Goal: Information Seeking & Learning: Learn about a topic

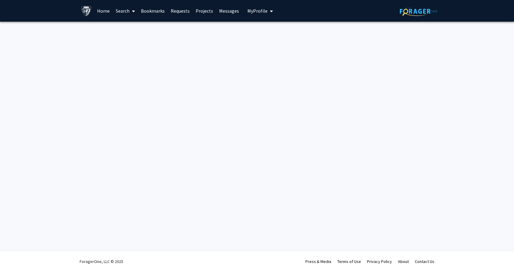
click at [251, 7] on button "My Profile" at bounding box center [259, 11] width 29 height 22
click at [271, 35] on span "View Profile" at bounding box center [285, 34] width 36 height 7
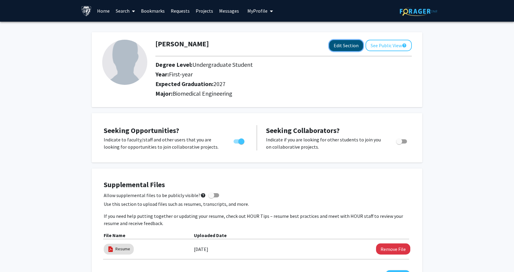
click at [340, 45] on button "Edit Section" at bounding box center [346, 45] width 34 height 11
select select "first-year"
select select "2027"
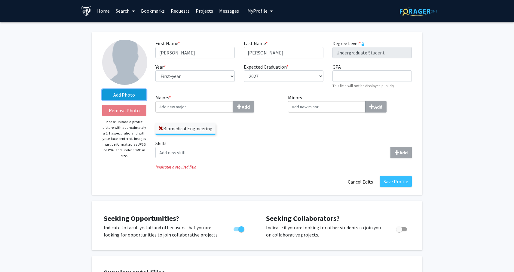
click at [132, 95] on label "Add Photo" at bounding box center [124, 94] width 44 height 11
click at [0, 0] on input "Add Photo" at bounding box center [0, 0] width 0 height 0
click at [139, 91] on label "Add Photo" at bounding box center [124, 94] width 44 height 11
click at [0, 0] on input "Add Photo" at bounding box center [0, 0] width 0 height 0
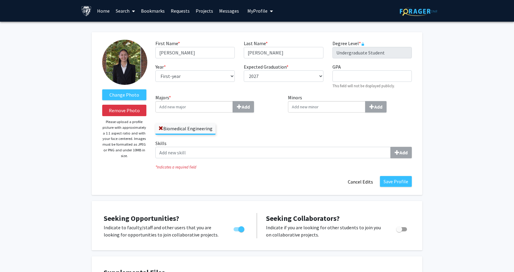
click at [134, 69] on img at bounding box center [124, 62] width 45 height 45
click at [182, 78] on select "--- First-year Sophomore Junior Senior Postbaccalaureate Certificate" at bounding box center [194, 75] width 79 height 11
select select "junior"
click at [155, 70] on select "--- First-year Sophomore Junior Senior Postbaccalaureate Certificate" at bounding box center [194, 75] width 79 height 11
click at [233, 103] on input "Minors Add" at bounding box center [194, 106] width 78 height 11
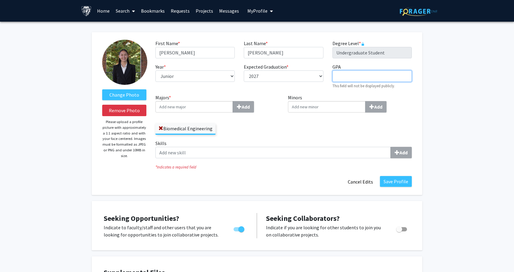
click at [355, 78] on input "GPA required" at bounding box center [371, 75] width 79 height 11
click at [353, 71] on input "3.89" at bounding box center [371, 75] width 79 height 11
click at [353, 75] on input "3.89" at bounding box center [371, 75] width 79 height 11
type input "3.85"
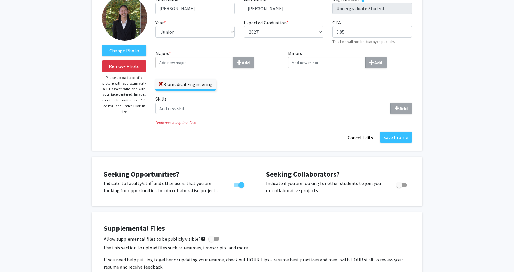
scroll to position [44, 0]
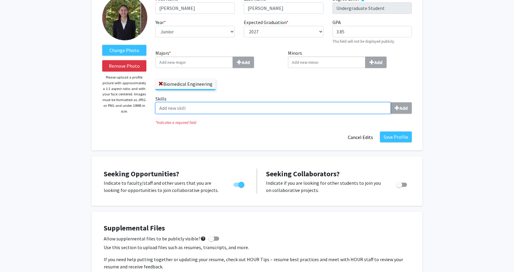
click at [333, 106] on input "Skills Add" at bounding box center [272, 107] width 235 height 11
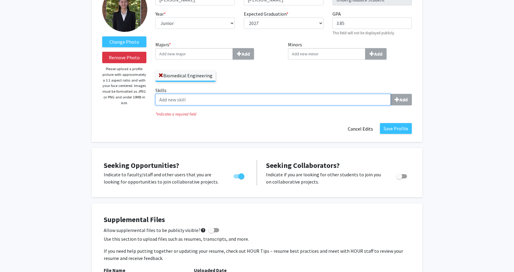
scroll to position [54, 0]
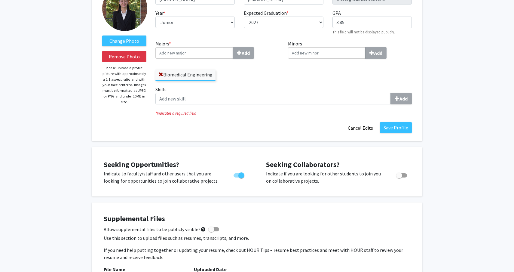
click at [314, 129] on div "Save Profile Cancel Edits" at bounding box center [283, 127] width 265 height 11
click at [337, 91] on label "Skills Add" at bounding box center [283, 95] width 256 height 19
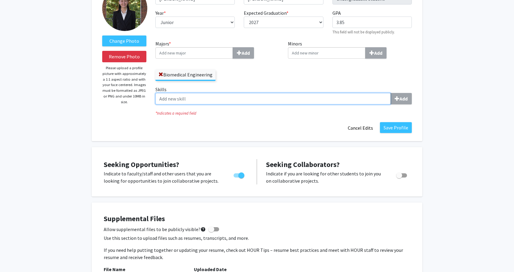
click at [337, 93] on input "Skills Add" at bounding box center [272, 98] width 235 height 11
click at [338, 98] on input "Skills Add" at bounding box center [272, 98] width 235 height 11
type input "Python"
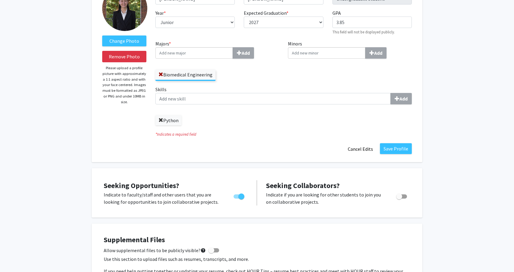
click at [160, 123] on link at bounding box center [160, 120] width 5 height 6
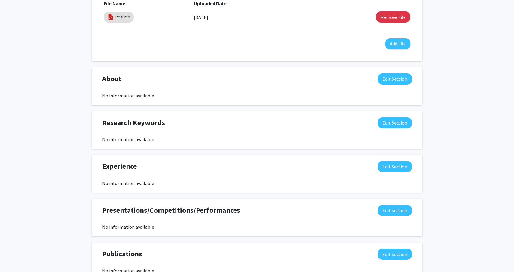
scroll to position [321, 0]
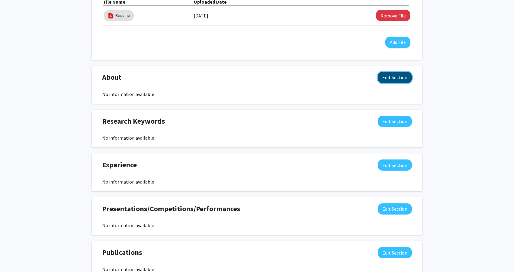
click at [398, 79] on button "Edit Section" at bounding box center [395, 77] width 34 height 11
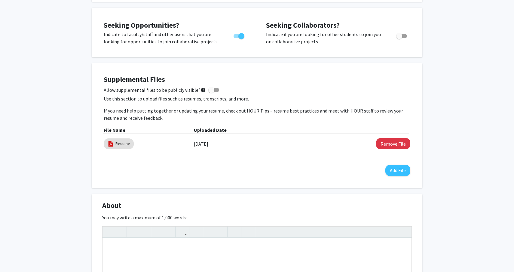
scroll to position [0, 0]
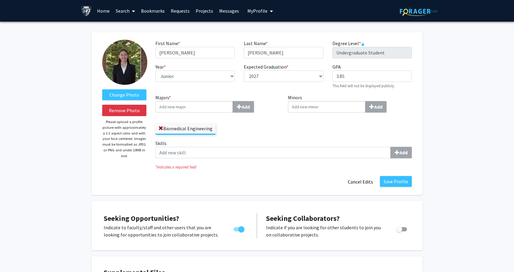
click at [128, 11] on link "Search" at bounding box center [125, 10] width 25 height 21
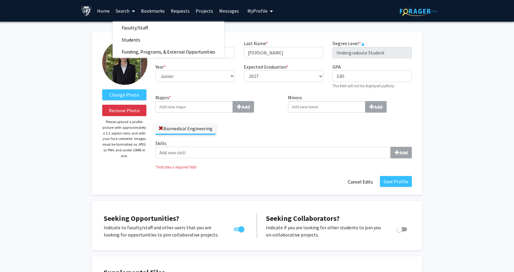
click at [203, 8] on link "Projects" at bounding box center [204, 10] width 23 height 21
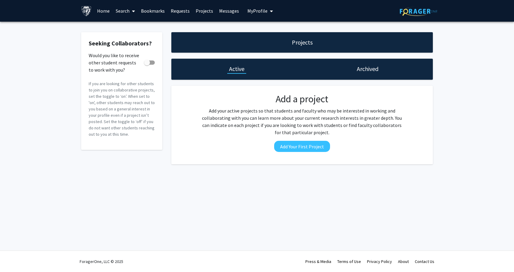
click at [128, 12] on link "Search" at bounding box center [125, 10] width 25 height 21
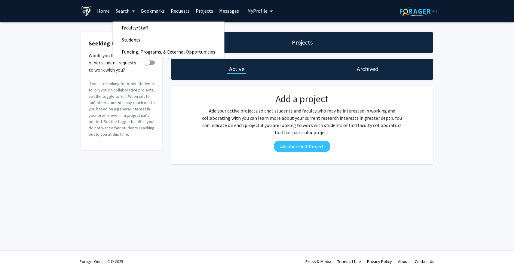
click at [101, 11] on link "Home" at bounding box center [103, 10] width 19 height 21
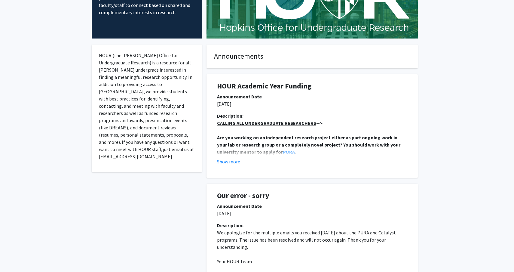
scroll to position [76, 0]
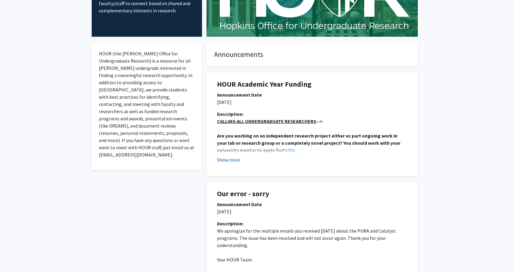
click at [236, 157] on button "Show more" at bounding box center [228, 159] width 23 height 7
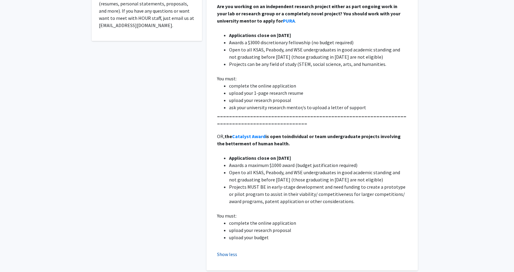
scroll to position [0, 0]
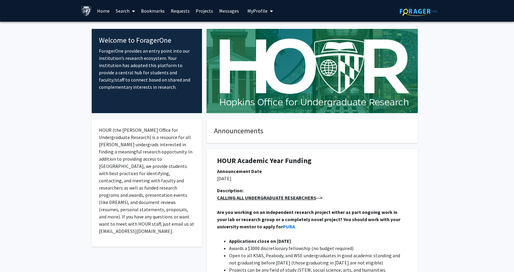
click at [135, 11] on icon at bounding box center [133, 11] width 3 height 5
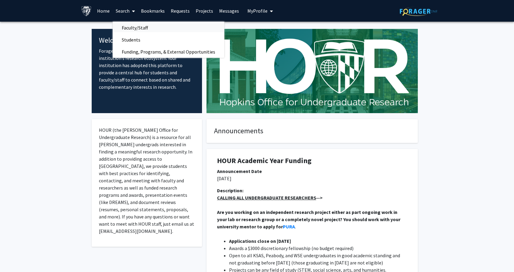
click at [136, 24] on span "Faculty/Staff" at bounding box center [135, 28] width 44 height 12
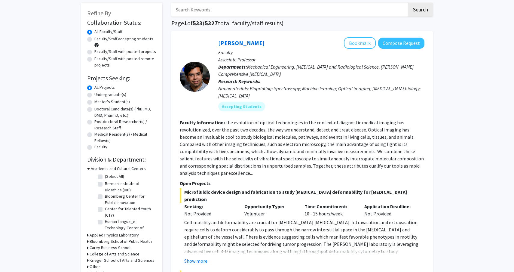
scroll to position [31, 0]
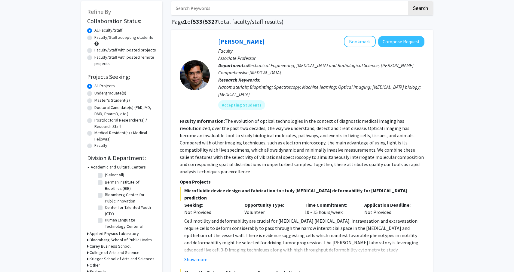
click at [122, 40] on label "Faculty/Staff accepting students" at bounding box center [123, 37] width 59 height 6
click at [98, 38] on input "Faculty/Staff accepting students" at bounding box center [96, 36] width 4 height 4
radio input "true"
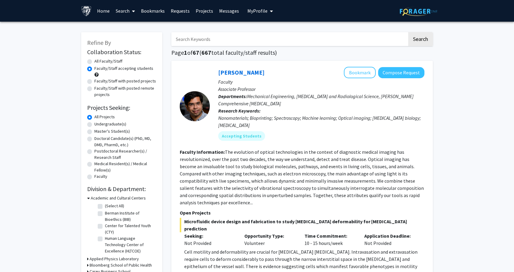
click at [113, 124] on label "Undergraduate(s)" at bounding box center [110, 124] width 32 height 6
click at [98, 124] on input "Undergraduate(s)" at bounding box center [96, 123] width 4 height 4
radio input "true"
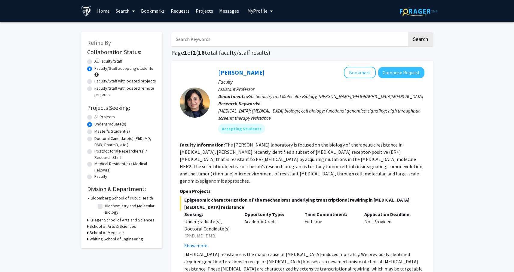
click at [222, 40] on input "Search Keywords" at bounding box center [289, 39] width 236 height 14
type input "muscle"
click at [408, 32] on button "Search" at bounding box center [420, 39] width 25 height 14
radio input "true"
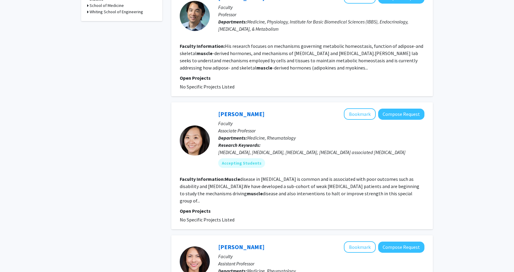
scroll to position [280, 0]
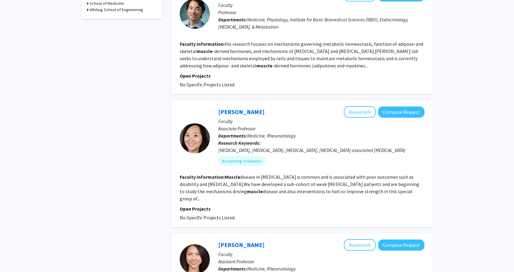
click at [256, 190] on fg-read-more "Muscle disease in [MEDICAL_DATA] is common and is associated with poor outcomes…" at bounding box center [299, 188] width 239 height 28
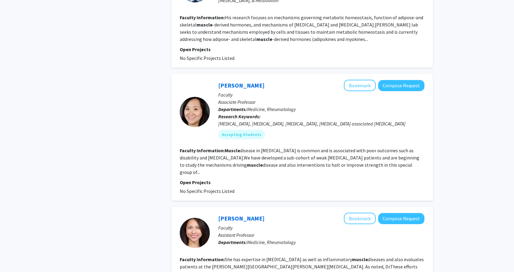
scroll to position [307, 0]
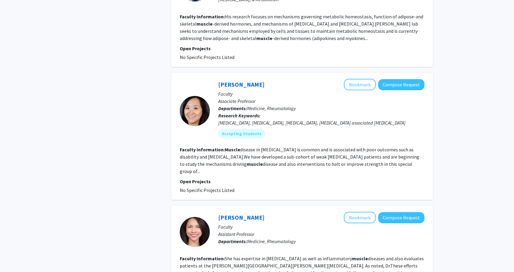
click at [254, 125] on div "[MEDICAL_DATA], [MEDICAL_DATA], [MEDICAL_DATA], [MEDICAL_DATA] associated [MEDI…" at bounding box center [321, 122] width 206 height 7
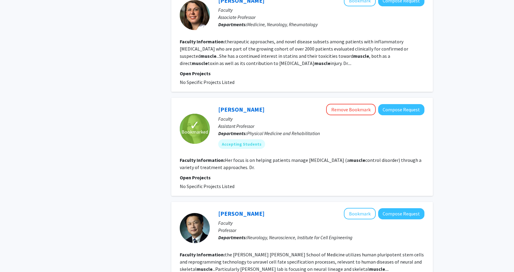
scroll to position [634, 0]
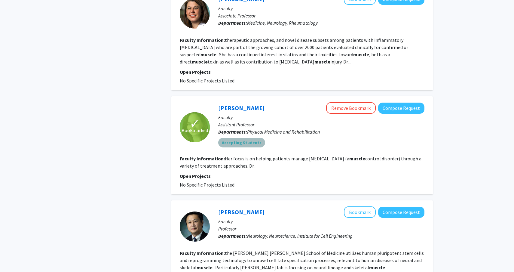
click at [247, 138] on mat-chip "Accepting Students" at bounding box center [241, 143] width 47 height 10
click at [252, 104] on link "[PERSON_NAME]" at bounding box center [241, 108] width 46 height 8
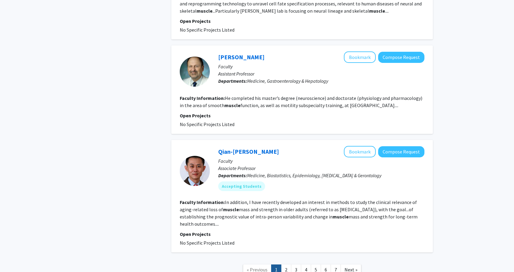
scroll to position [916, 0]
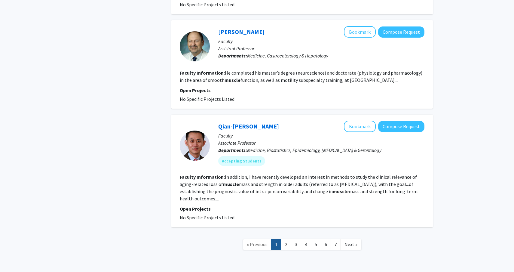
click at [222, 214] on span "No Specific Projects Listed" at bounding box center [207, 217] width 55 height 6
click at [288, 239] on link "2" at bounding box center [286, 244] width 10 height 11
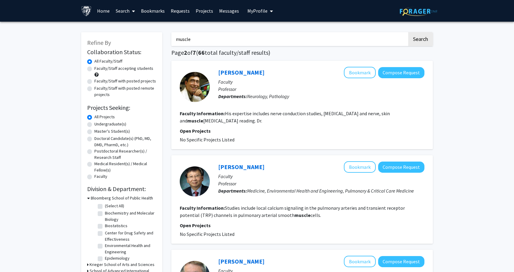
click at [174, 40] on input "muscle" at bounding box center [289, 39] width 236 height 14
click at [249, 42] on input "sports muscle" at bounding box center [289, 39] width 236 height 14
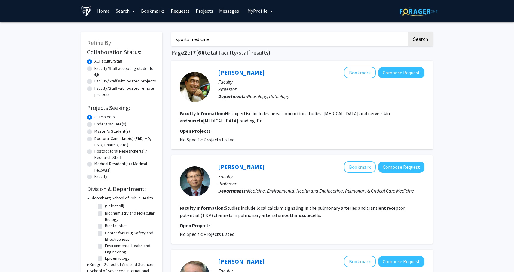
type input "sports medicine"
click at [408, 32] on button "Search" at bounding box center [420, 39] width 25 height 14
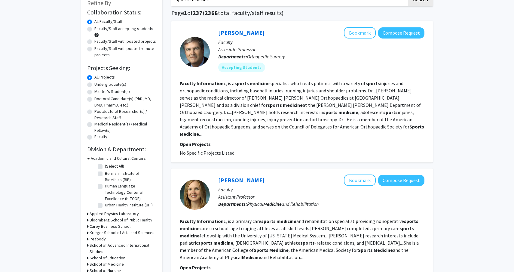
scroll to position [40, 0]
click at [354, 33] on button "Bookmark" at bounding box center [360, 32] width 32 height 11
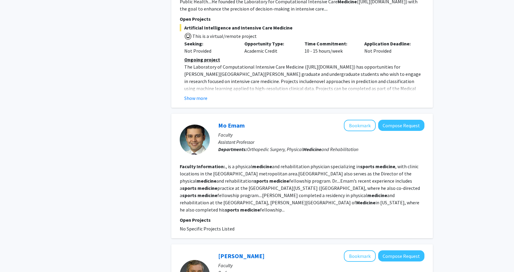
scroll to position [805, 0]
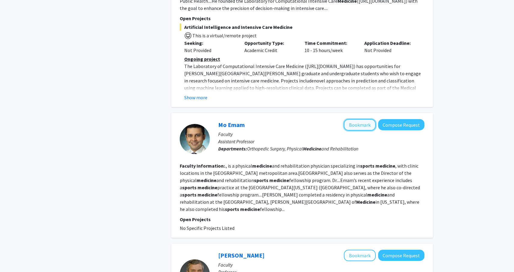
click at [357, 119] on button "Bookmark" at bounding box center [360, 124] width 32 height 11
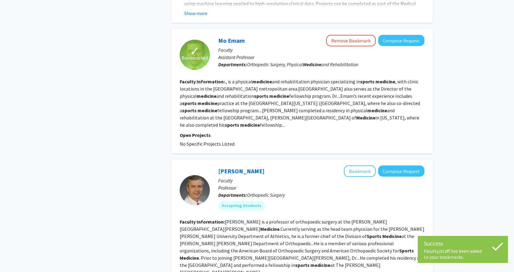
scroll to position [891, 0]
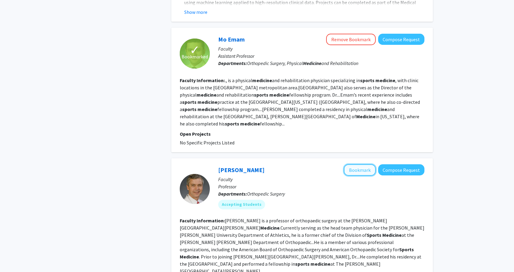
click at [358, 164] on button "Bookmark" at bounding box center [360, 169] width 32 height 11
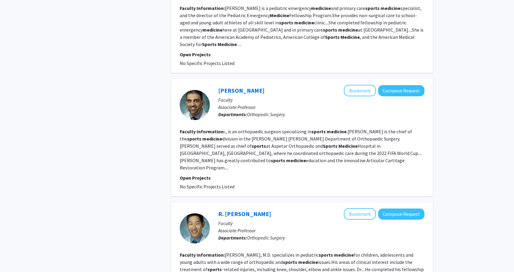
scroll to position [0, 0]
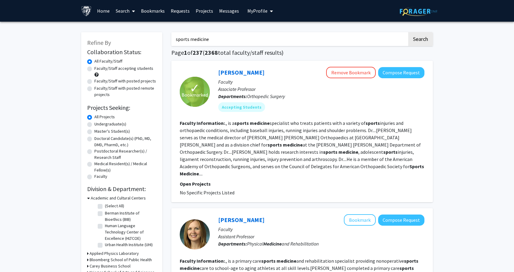
click at [124, 71] on label "Faculty/Staff accepting students" at bounding box center [123, 68] width 59 height 6
click at [98, 69] on input "Faculty/Staff accepting students" at bounding box center [96, 67] width 4 height 4
radio input "true"
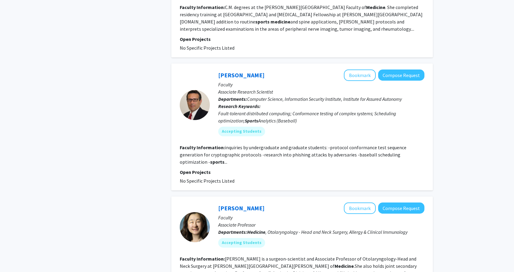
scroll to position [818, 0]
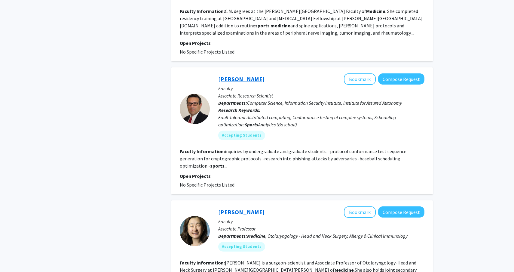
click at [229, 75] on link "[PERSON_NAME]" at bounding box center [241, 79] width 46 height 8
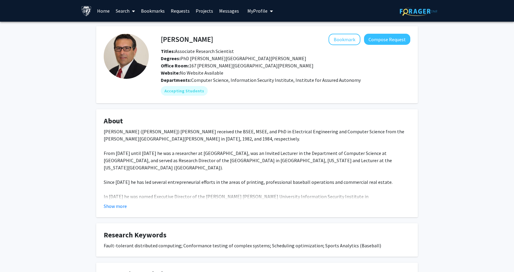
click at [115, 211] on fg-card "About [PERSON_NAME] ([PERSON_NAME]) [PERSON_NAME] received the BSEE, MSEE, and …" at bounding box center [257, 163] width 322 height 108
click at [118, 206] on button "Show more" at bounding box center [115, 205] width 23 height 7
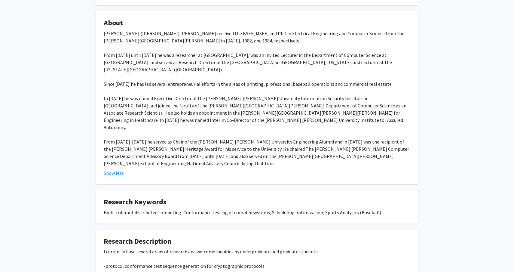
scroll to position [124, 0]
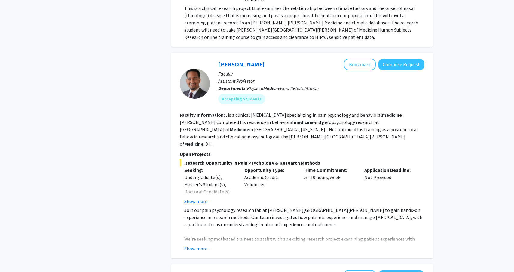
scroll to position [1165, 0]
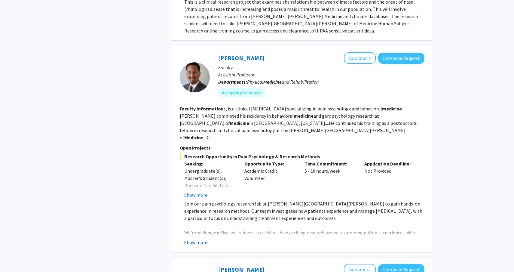
click at [197, 238] on button "Show more" at bounding box center [195, 241] width 23 height 7
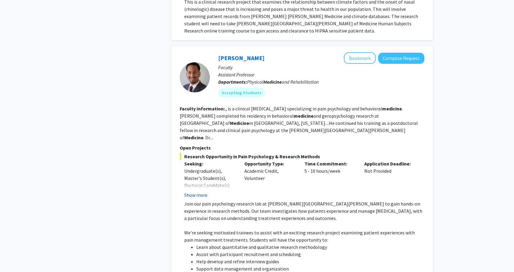
click at [200, 191] on button "Show more" at bounding box center [195, 194] width 23 height 7
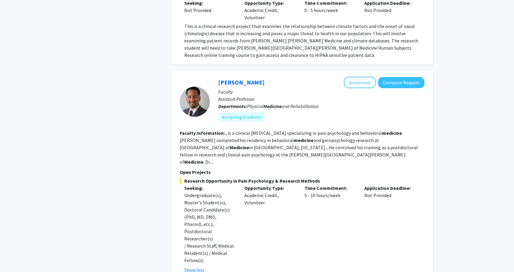
scroll to position [1134, 0]
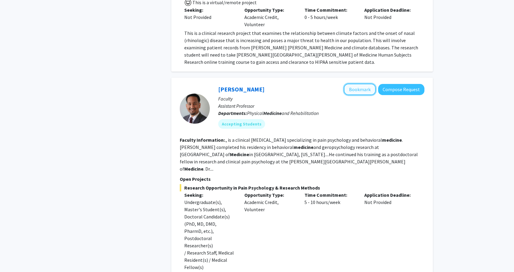
click at [358, 84] on button "Bookmark" at bounding box center [360, 89] width 32 height 11
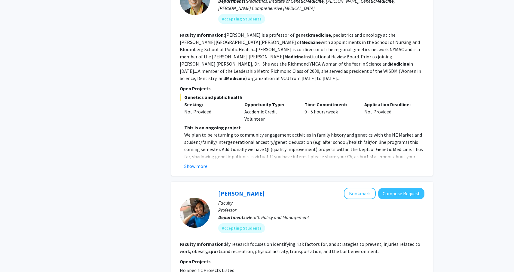
scroll to position [1618, 0]
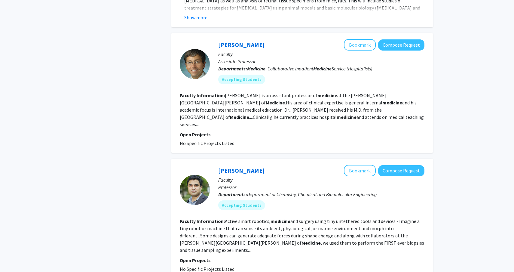
scroll to position [1098, 0]
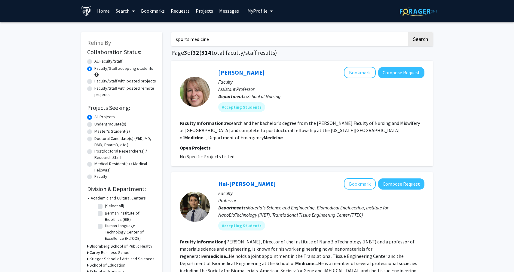
click at [152, 9] on link "Bookmarks" at bounding box center [153, 10] width 30 height 21
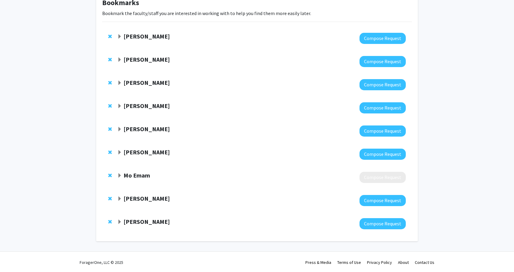
scroll to position [41, 0]
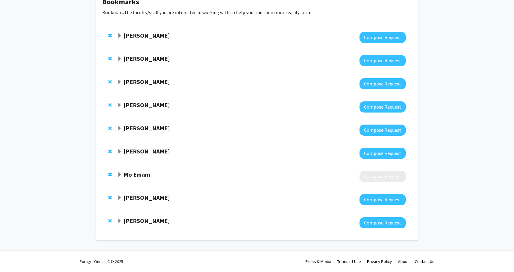
click at [139, 176] on strong "Mo Emam" at bounding box center [137, 174] width 26 height 8
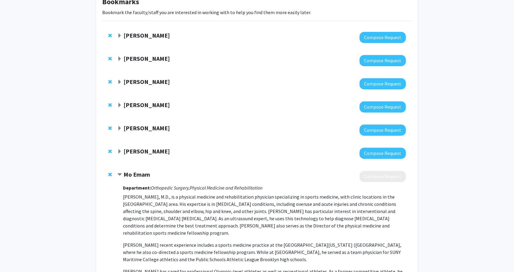
click at [139, 176] on strong "Mo Emam" at bounding box center [137, 174] width 26 height 8
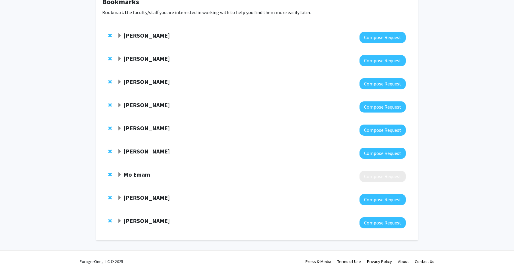
click at [141, 222] on strong "[PERSON_NAME]" at bounding box center [147, 221] width 46 height 8
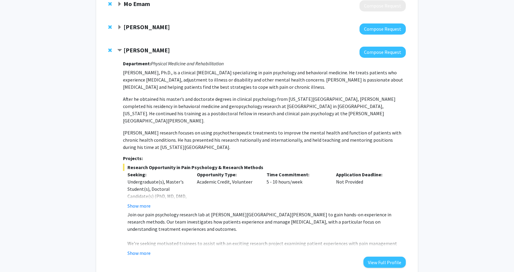
scroll to position [243, 0]
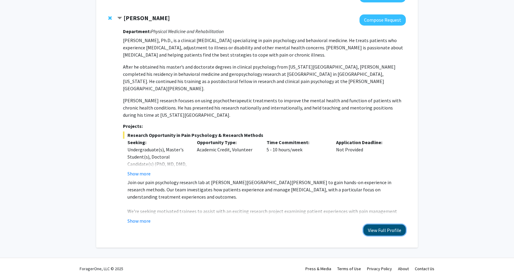
click at [377, 224] on button "View Full Profile" at bounding box center [384, 229] width 42 height 11
click at [142, 170] on button "Show more" at bounding box center [138, 173] width 23 height 7
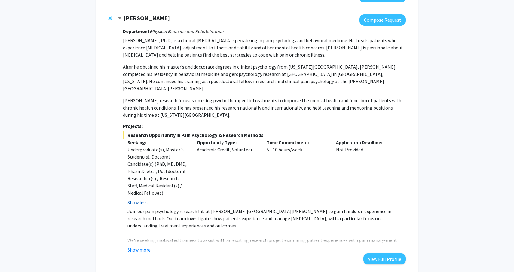
scroll to position [272, 0]
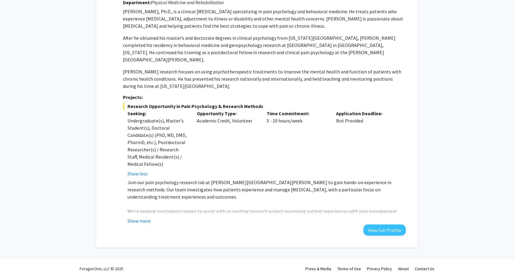
click at [141, 209] on fg-read-more "Join our pain psychology research lab at [PERSON_NAME][GEOGRAPHIC_DATA][PERSON_…" at bounding box center [264, 201] width 283 height 46
click at [138, 217] on div "Department: Physical Medicine and Rehabilitation [PERSON_NAME], Ph.D., is a cli…" at bounding box center [264, 116] width 283 height 239
click at [136, 217] on button "Show more" at bounding box center [138, 220] width 23 height 7
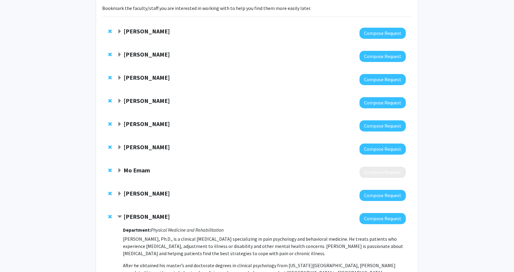
scroll to position [0, 0]
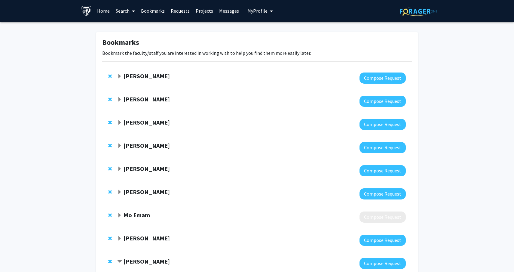
click at [120, 15] on link "Search" at bounding box center [125, 10] width 25 height 21
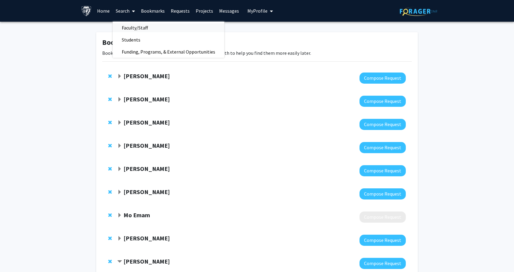
click at [123, 27] on span "Faculty/Staff" at bounding box center [135, 28] width 44 height 12
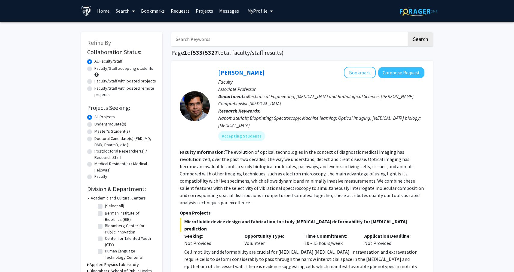
click at [105, 71] on label "Faculty/Staff accepting students" at bounding box center [123, 68] width 59 height 6
click at [98, 69] on input "Faculty/Staff accepting students" at bounding box center [96, 67] width 4 height 4
radio input "true"
click at [103, 82] on label "Faculty/Staff with posted projects" at bounding box center [125, 81] width 62 height 6
click at [98, 82] on input "Faculty/Staff with posted projects" at bounding box center [96, 80] width 4 height 4
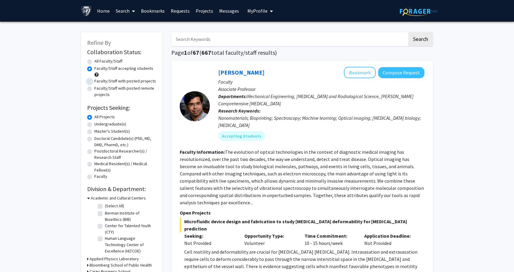
radio input "true"
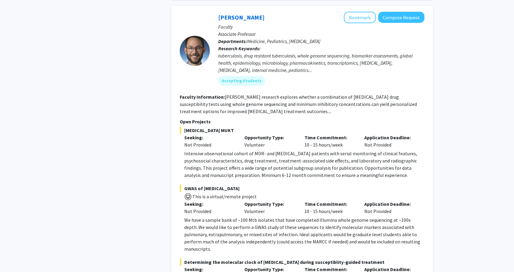
scroll to position [3057, 0]
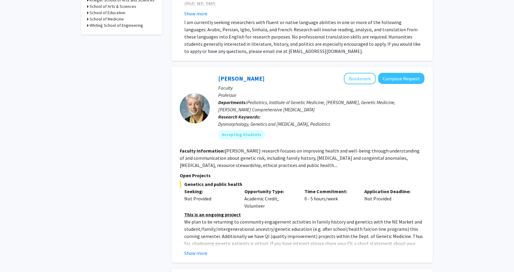
scroll to position [249, 0]
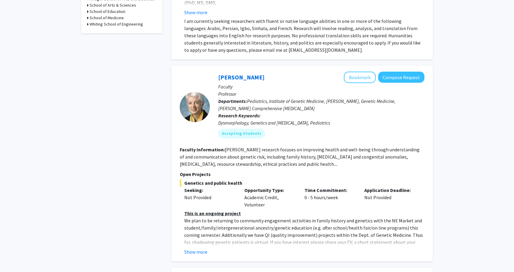
click at [278, 239] on fg-read-more "This is an ongoing project We plan to be returning to community engagement acti…" at bounding box center [302, 232] width 245 height 46
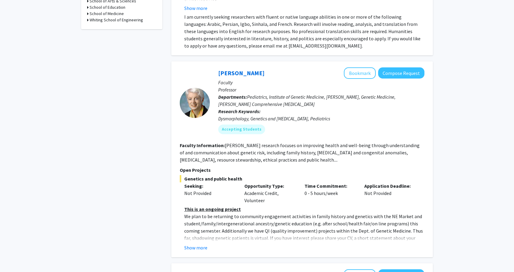
click at [205, 234] on fg-read-more "This is an ongoing project We plan to be returning to community engagement acti…" at bounding box center [302, 228] width 245 height 46
click at [206, 244] on button "Show more" at bounding box center [195, 247] width 23 height 7
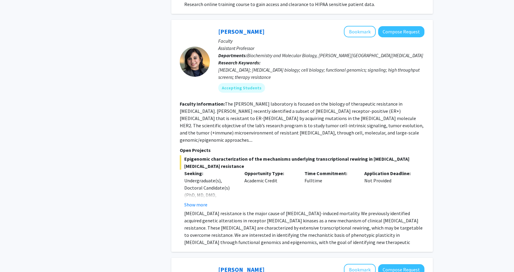
scroll to position [1508, 0]
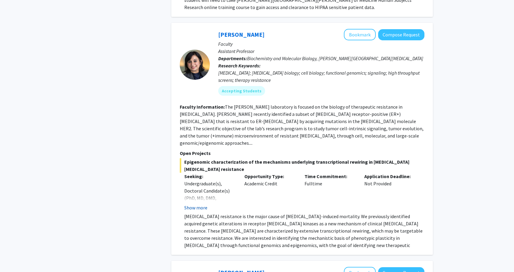
click at [200, 204] on button "Show more" at bounding box center [195, 207] width 23 height 7
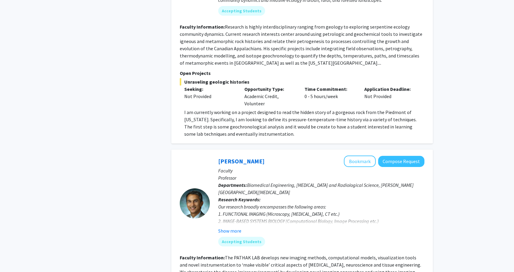
scroll to position [1876, 0]
click at [220, 227] on button "Show more" at bounding box center [229, 230] width 23 height 7
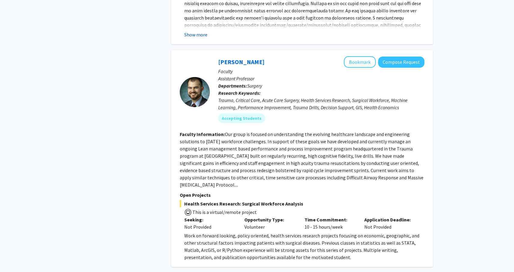
scroll to position [2247, 0]
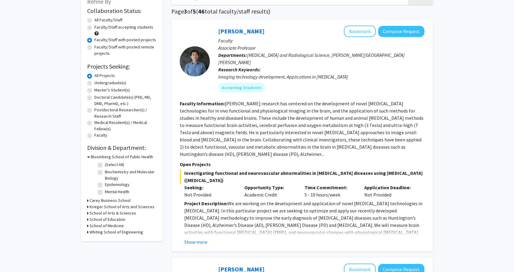
scroll to position [48, 0]
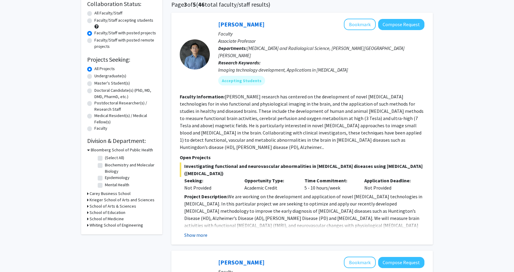
click at [195, 231] on button "Show more" at bounding box center [195, 234] width 23 height 7
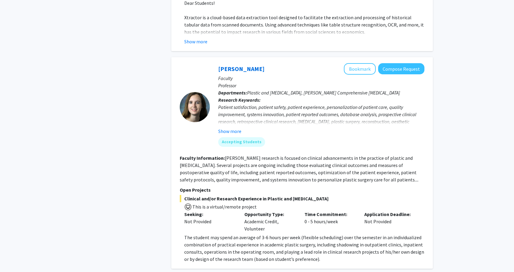
scroll to position [1551, 0]
click at [323, 234] on p "The student may spend an average of 3-6 hours per week (flexible scheduling) ov…" at bounding box center [304, 248] width 240 height 29
click at [323, 234] on span "The student may spend an average of 3-6 hours per week (flexible scheduling) ov…" at bounding box center [304, 248] width 240 height 28
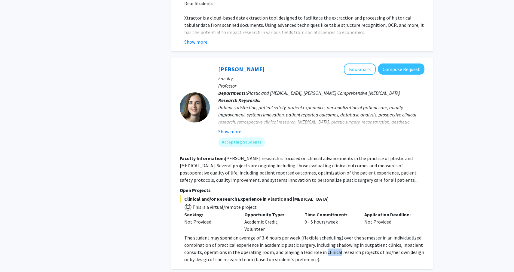
click at [323, 234] on span "The student may spend an average of 3-6 hours per week (flexible scheduling) ov…" at bounding box center [304, 248] width 240 height 28
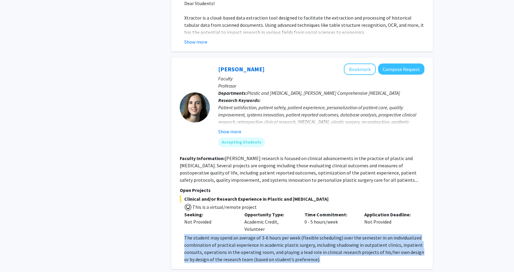
click at [323, 234] on span "The student may spend an average of 3-6 hours per week (flexible scheduling) ov…" at bounding box center [304, 248] width 240 height 28
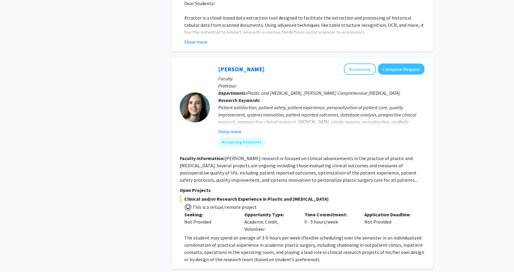
click at [323, 234] on span "The student may spend an average of 3-6 hours per week (flexible scheduling) ov…" at bounding box center [304, 248] width 240 height 28
click at [236, 128] on button "Show more" at bounding box center [229, 131] width 23 height 7
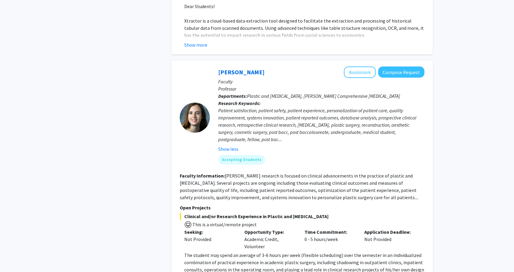
scroll to position [1545, 0]
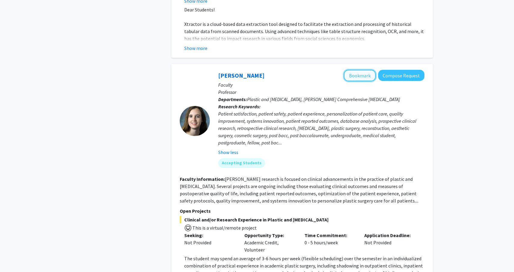
click at [357, 70] on button "Bookmark" at bounding box center [360, 75] width 32 height 11
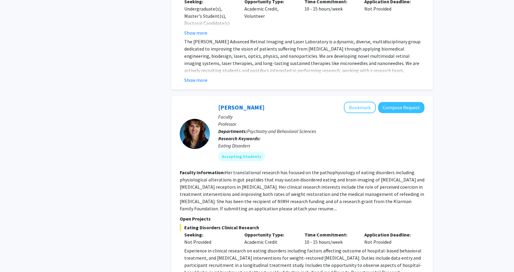
scroll to position [2227, 0]
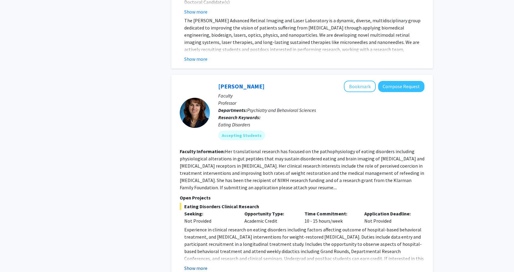
click at [204, 264] on button "Show more" at bounding box center [195, 267] width 23 height 7
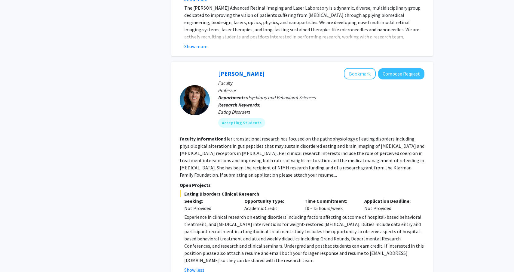
scroll to position [2241, 0]
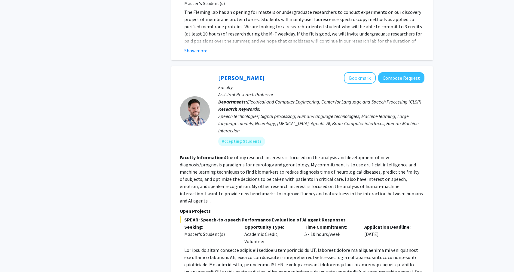
scroll to position [2127, 0]
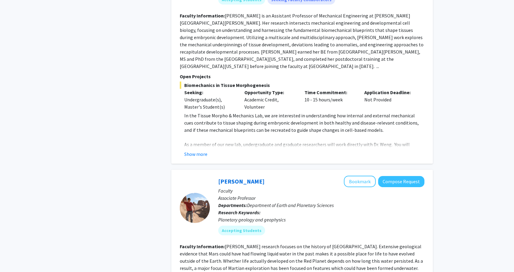
scroll to position [528, 0]
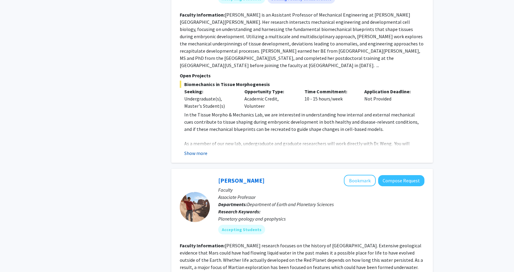
click at [200, 149] on button "Show more" at bounding box center [195, 152] width 23 height 7
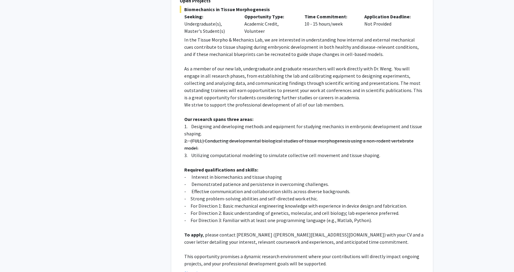
scroll to position [603, 0]
click at [204, 202] on p "- For Direction 1: Basic mechanical engineering knowledge with experience in de…" at bounding box center [304, 205] width 240 height 7
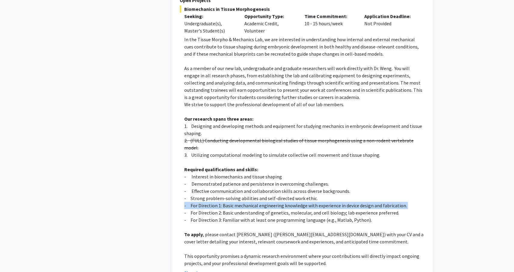
click at [204, 202] on p "- For Direction 1: Basic mechanical engineering knowledge with experience in de…" at bounding box center [304, 205] width 240 height 7
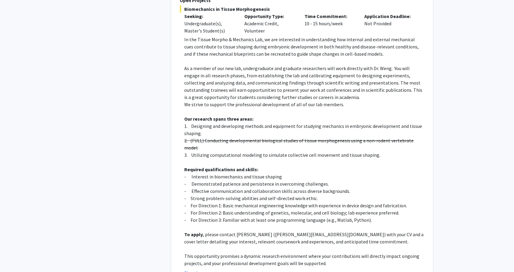
click at [205, 216] on p "- For Direction 3: Familiar with at least one programming language (e.g., Matla…" at bounding box center [304, 219] width 240 height 7
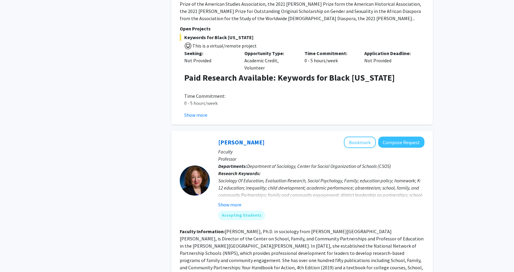
scroll to position [1376, 0]
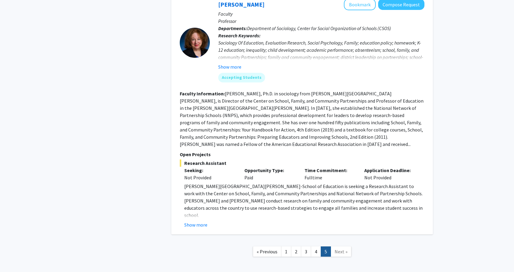
click at [342, 248] on span "Next »" at bounding box center [340, 251] width 13 height 6
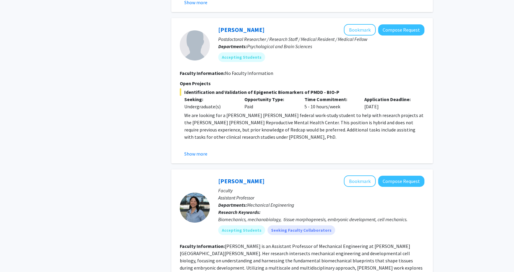
scroll to position [0, 0]
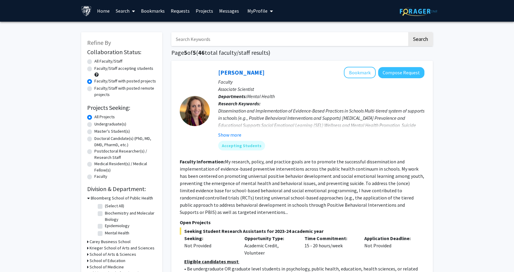
click at [178, 12] on link "Requests" at bounding box center [180, 10] width 25 height 21
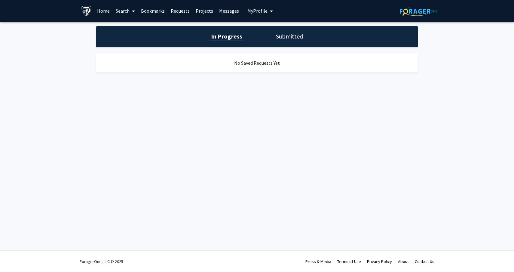
click at [157, 11] on link "Bookmarks" at bounding box center [153, 10] width 30 height 21
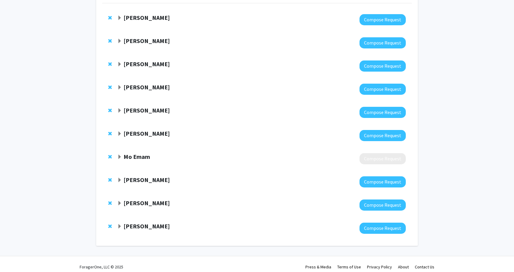
scroll to position [64, 0]
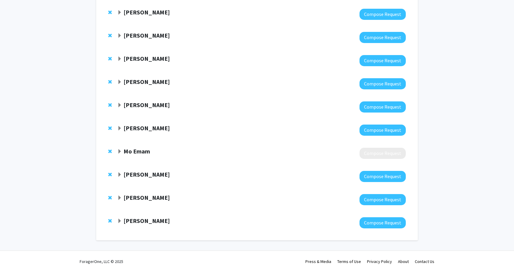
click at [141, 106] on strong "[PERSON_NAME]" at bounding box center [147, 105] width 46 height 8
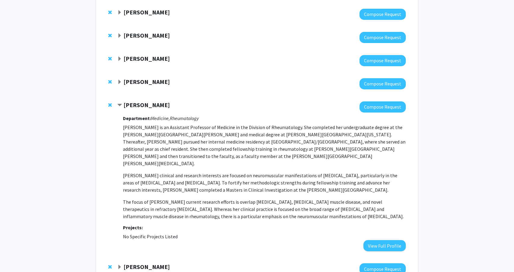
click at [141, 106] on strong "[PERSON_NAME]" at bounding box center [147, 105] width 46 height 8
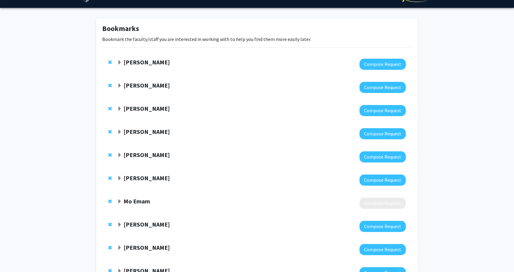
scroll to position [0, 0]
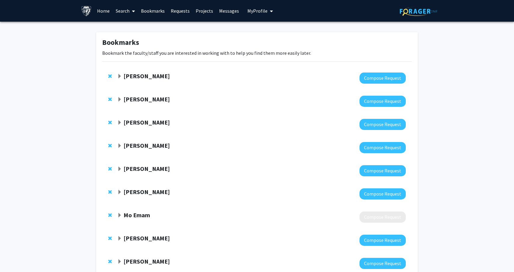
click at [148, 74] on strong "[PERSON_NAME]" at bounding box center [147, 76] width 46 height 8
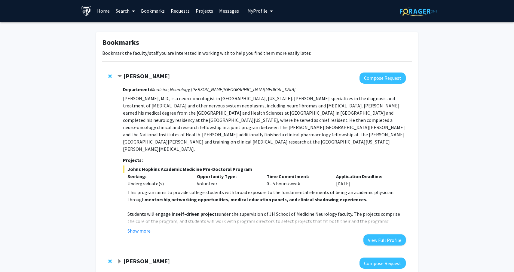
click at [148, 74] on strong "[PERSON_NAME]" at bounding box center [147, 76] width 46 height 8
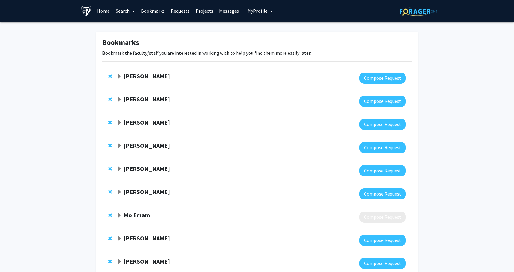
click at [151, 124] on strong "[PERSON_NAME]" at bounding box center [147, 122] width 46 height 8
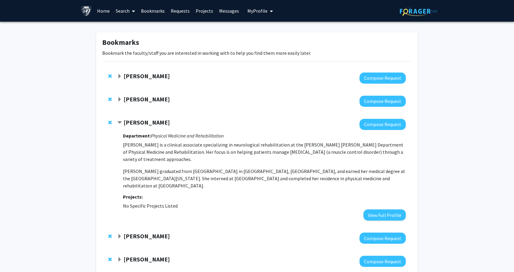
click at [150, 123] on strong "[PERSON_NAME]" at bounding box center [147, 122] width 46 height 8
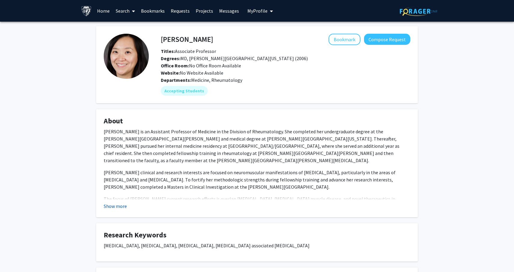
click at [121, 209] on button "Show more" at bounding box center [115, 205] width 23 height 7
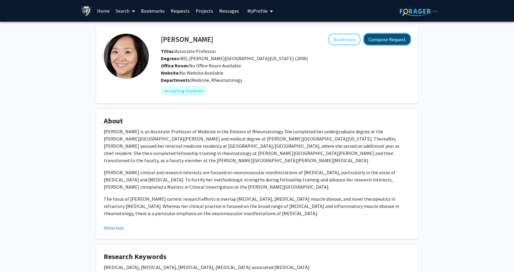
click at [380, 41] on button "Compose Request" at bounding box center [387, 39] width 46 height 11
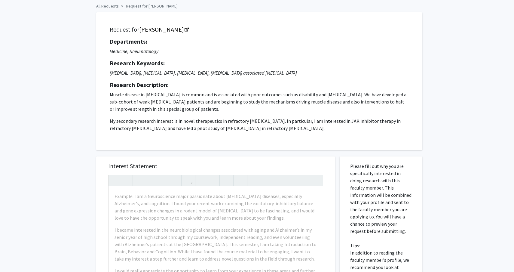
scroll to position [16, 0]
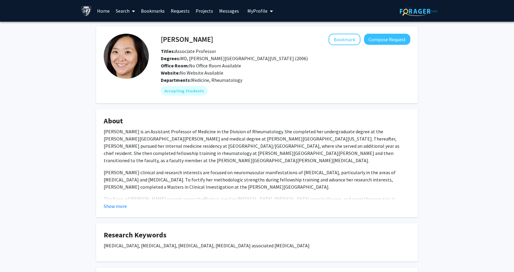
click at [176, 41] on h4 "[PERSON_NAME]" at bounding box center [187, 39] width 52 height 11
copy h4 "[PERSON_NAME]"
click at [331, 90] on div "Accepting Students" at bounding box center [286, 91] width 252 height 12
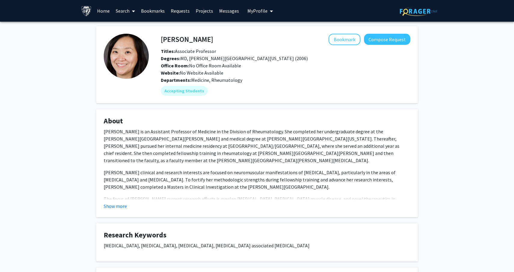
click at [309, 154] on p "[PERSON_NAME] is an Assistant Professor of Medicine in the Division of Rheumato…" at bounding box center [257, 146] width 306 height 36
click at [339, 39] on button "Bookmark" at bounding box center [344, 39] width 32 height 11
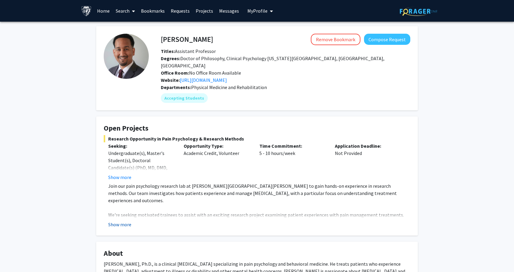
click at [126, 221] on button "Show more" at bounding box center [119, 224] width 23 height 7
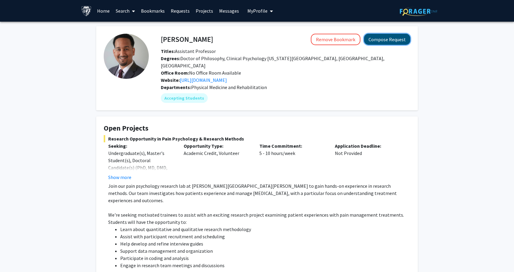
click at [398, 44] on button "Compose Request" at bounding box center [387, 39] width 46 height 11
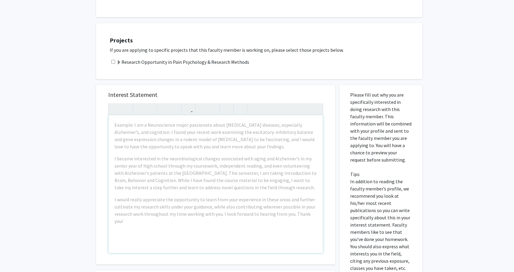
scroll to position [254, 0]
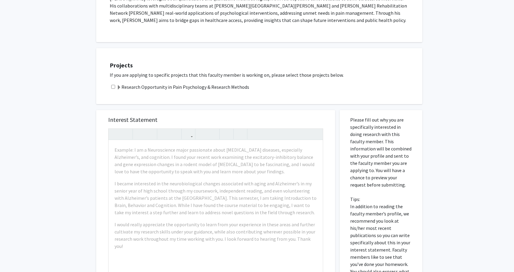
click at [113, 85] on input "checkbox" at bounding box center [113, 87] width 4 height 4
checkbox input "true"
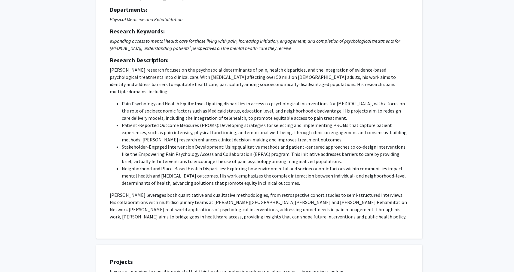
scroll to position [0, 0]
